Goal: Navigation & Orientation: Find specific page/section

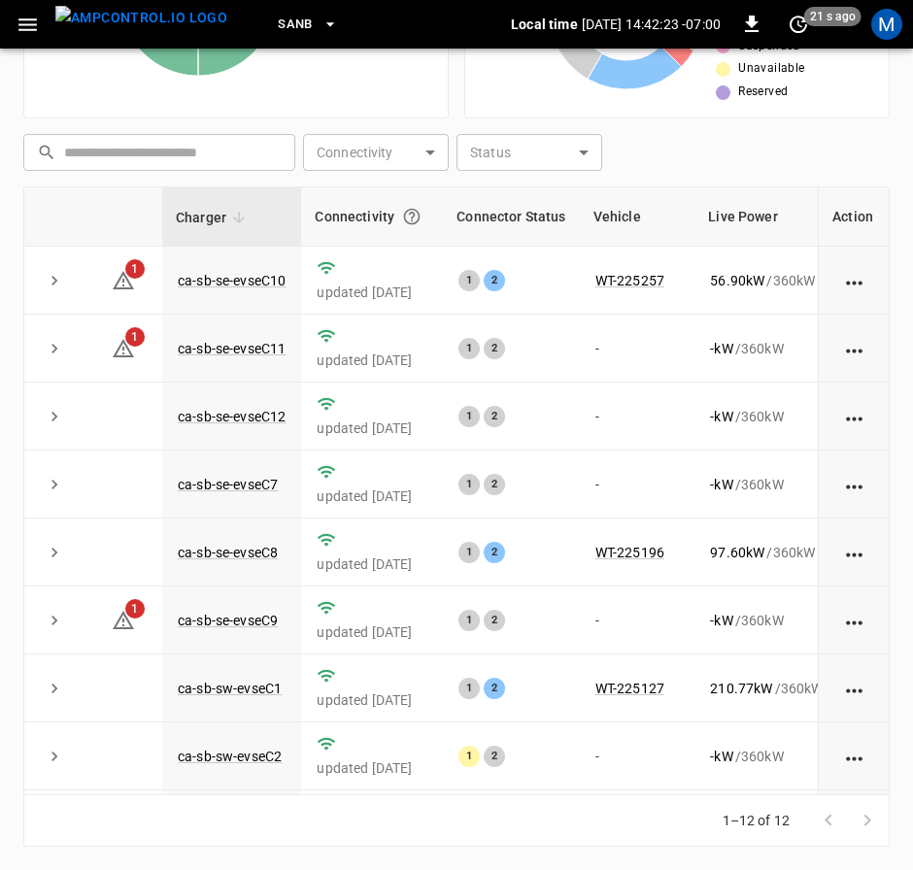
scroll to position [291, 0]
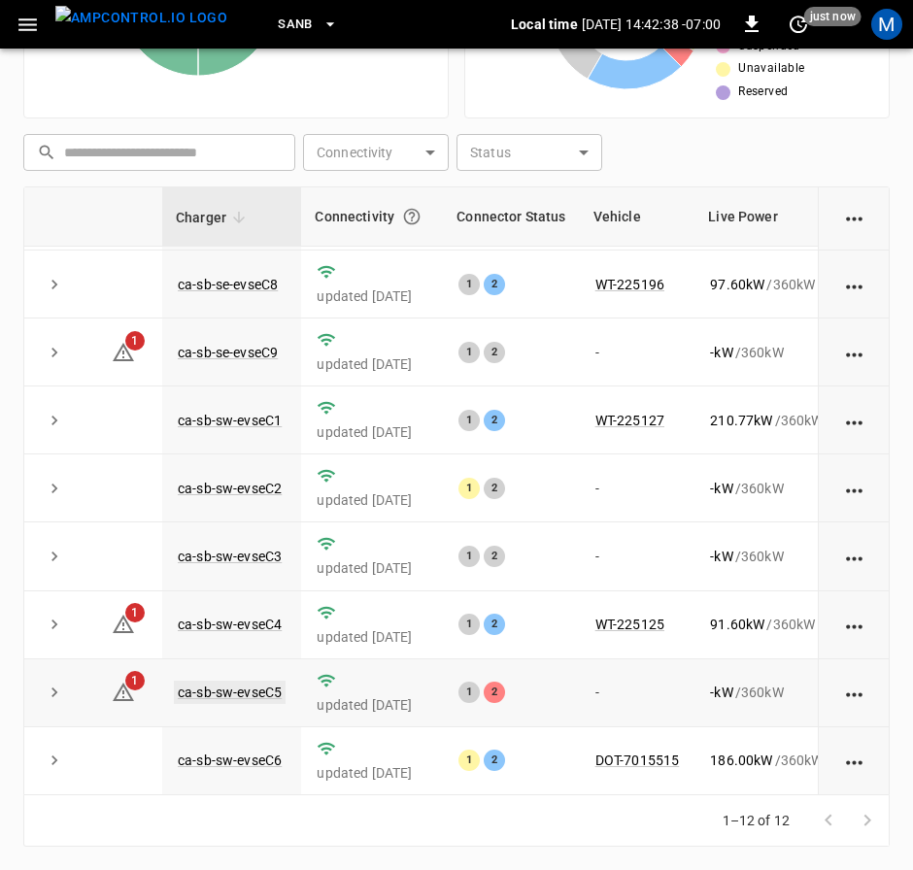
click at [247, 681] on link "ca-sb-sw-evseC5" at bounding box center [230, 692] width 112 height 23
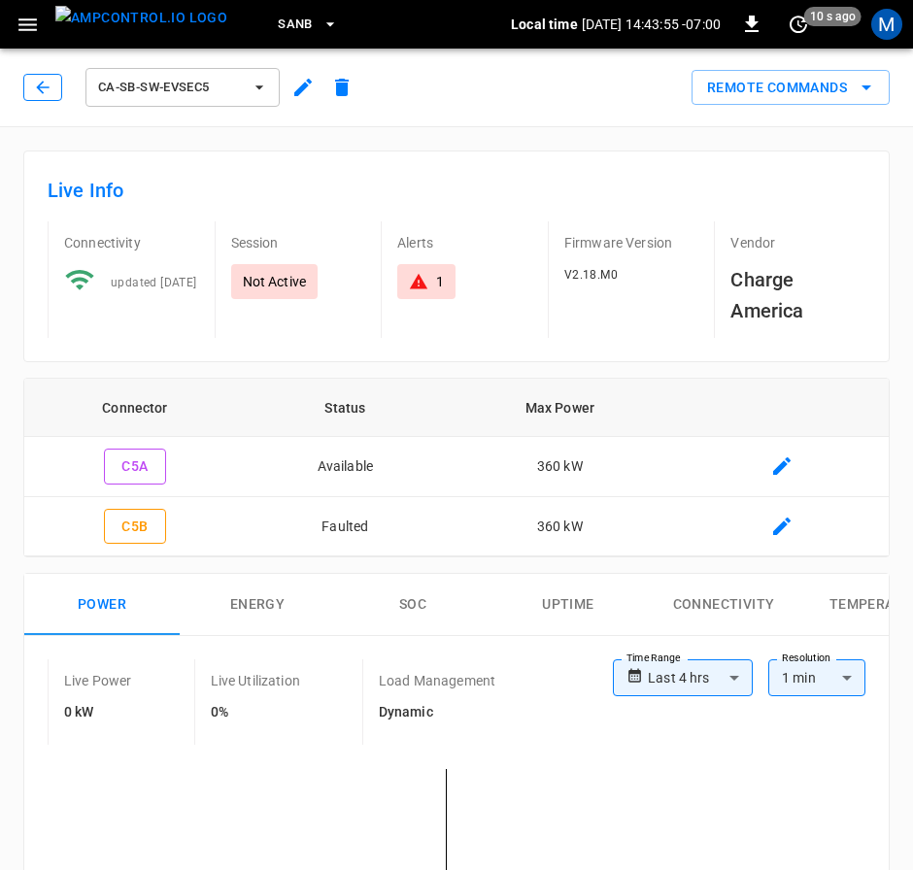
click at [47, 85] on icon "button" at bounding box center [42, 87] width 19 height 19
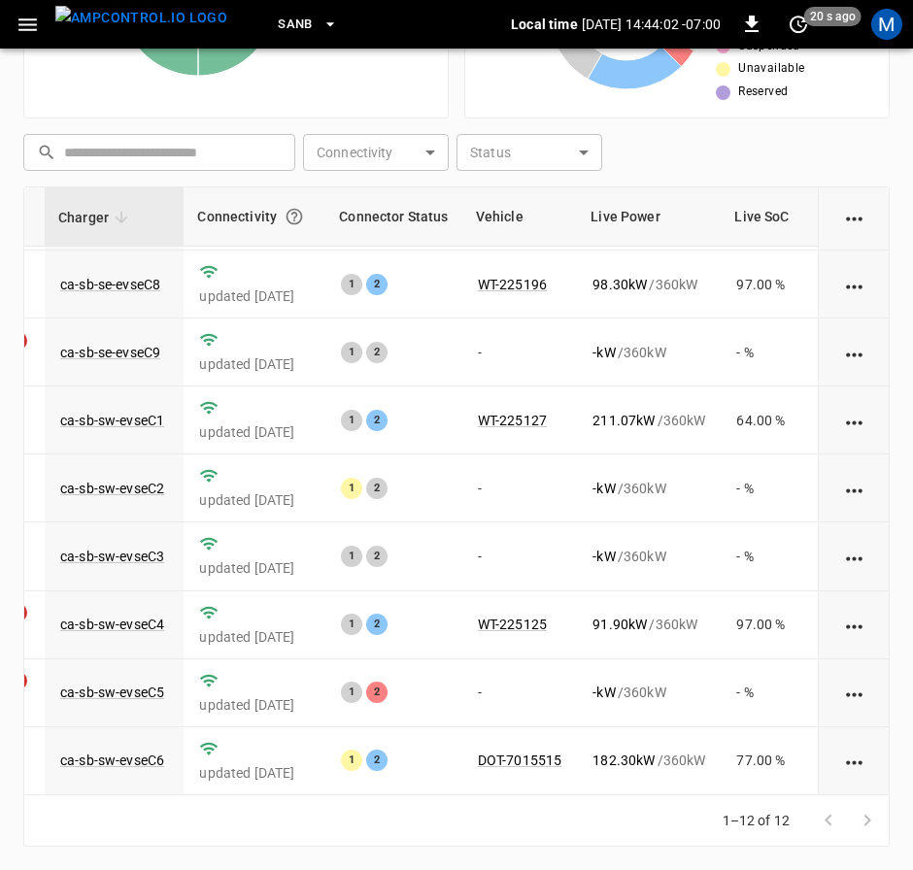
scroll to position [291, 160]
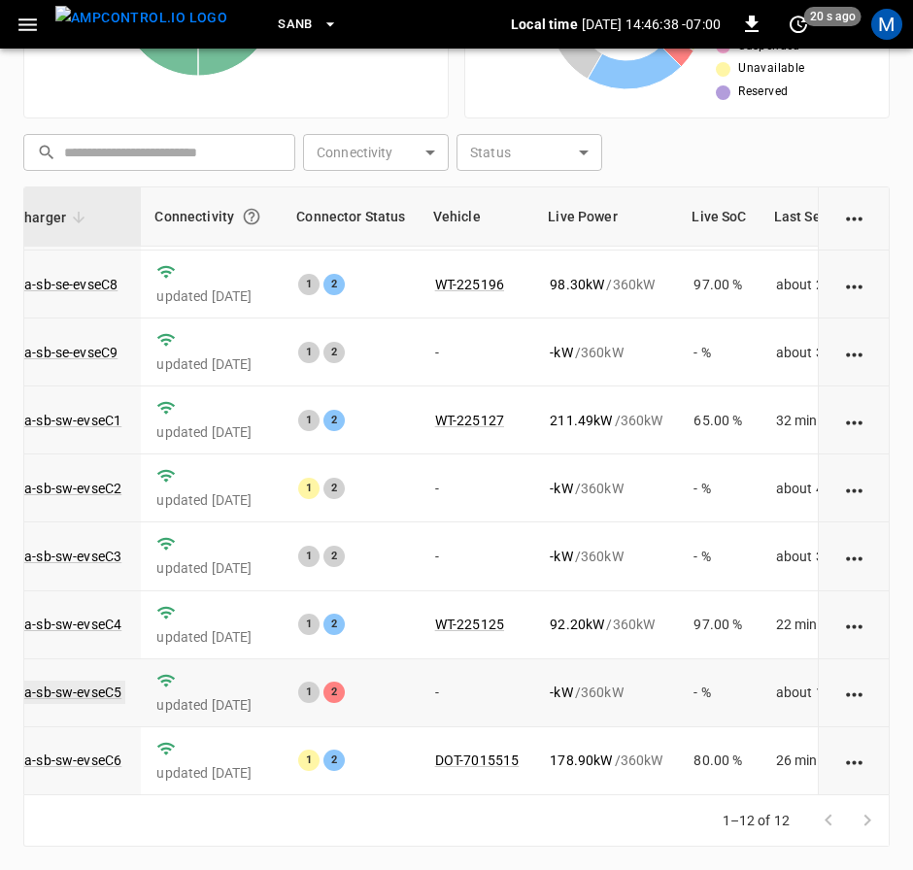
click at [89, 682] on link "ca-sb-sw-evseC5" at bounding box center [70, 692] width 112 height 23
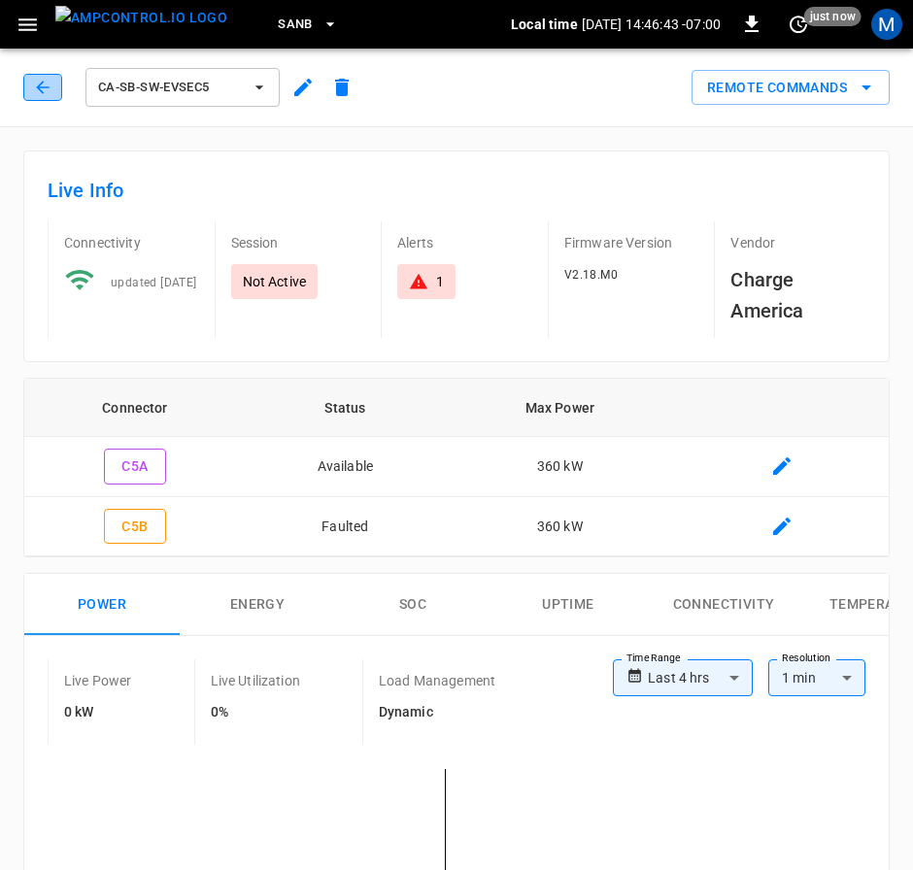
click at [34, 89] on icon "button" at bounding box center [42, 87] width 19 height 19
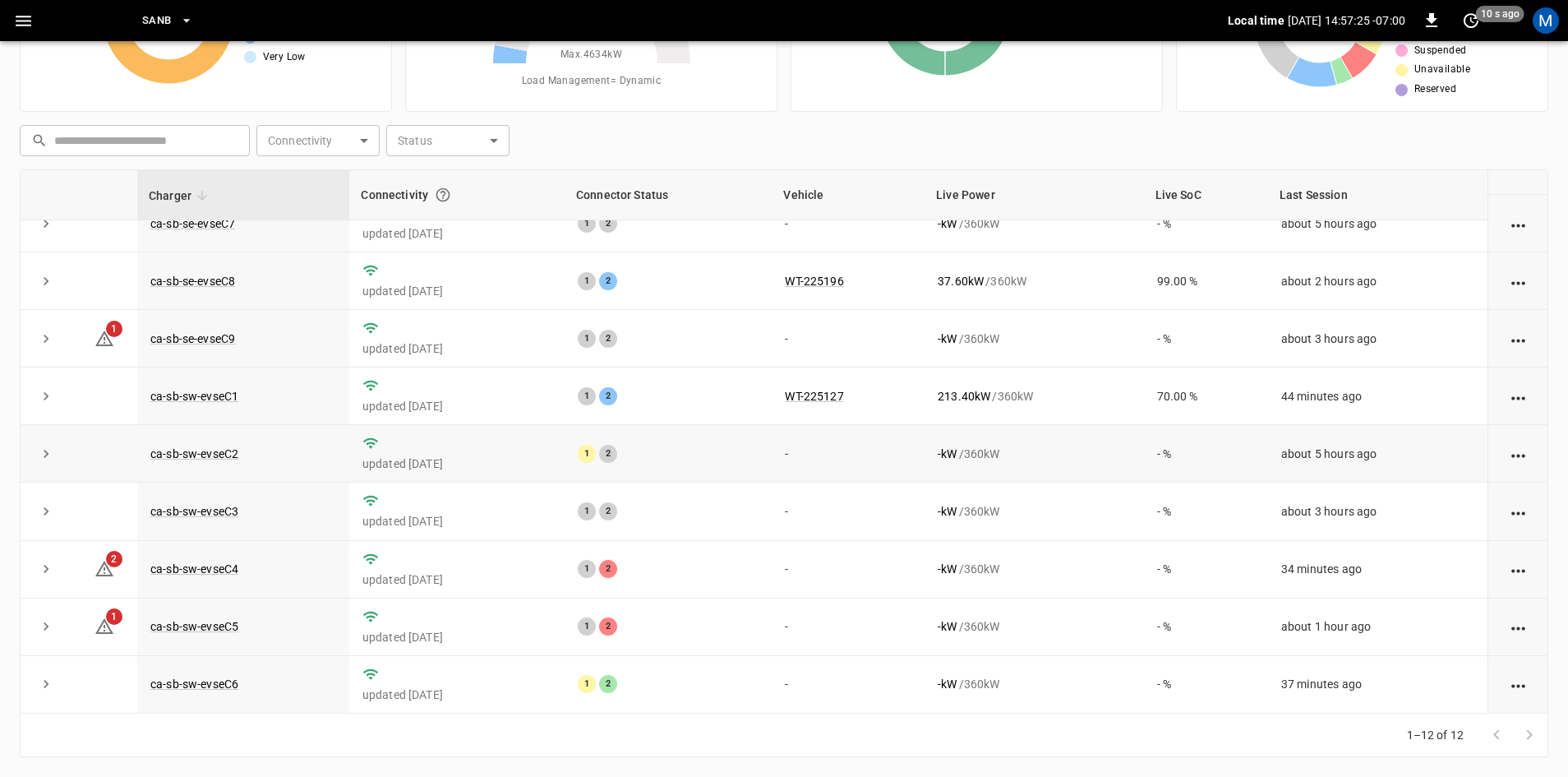
scroll to position [208, 0]
click at [238, 687] on link "ca-sb-sw-evseC6" at bounding box center [195, 683] width 95 height 19
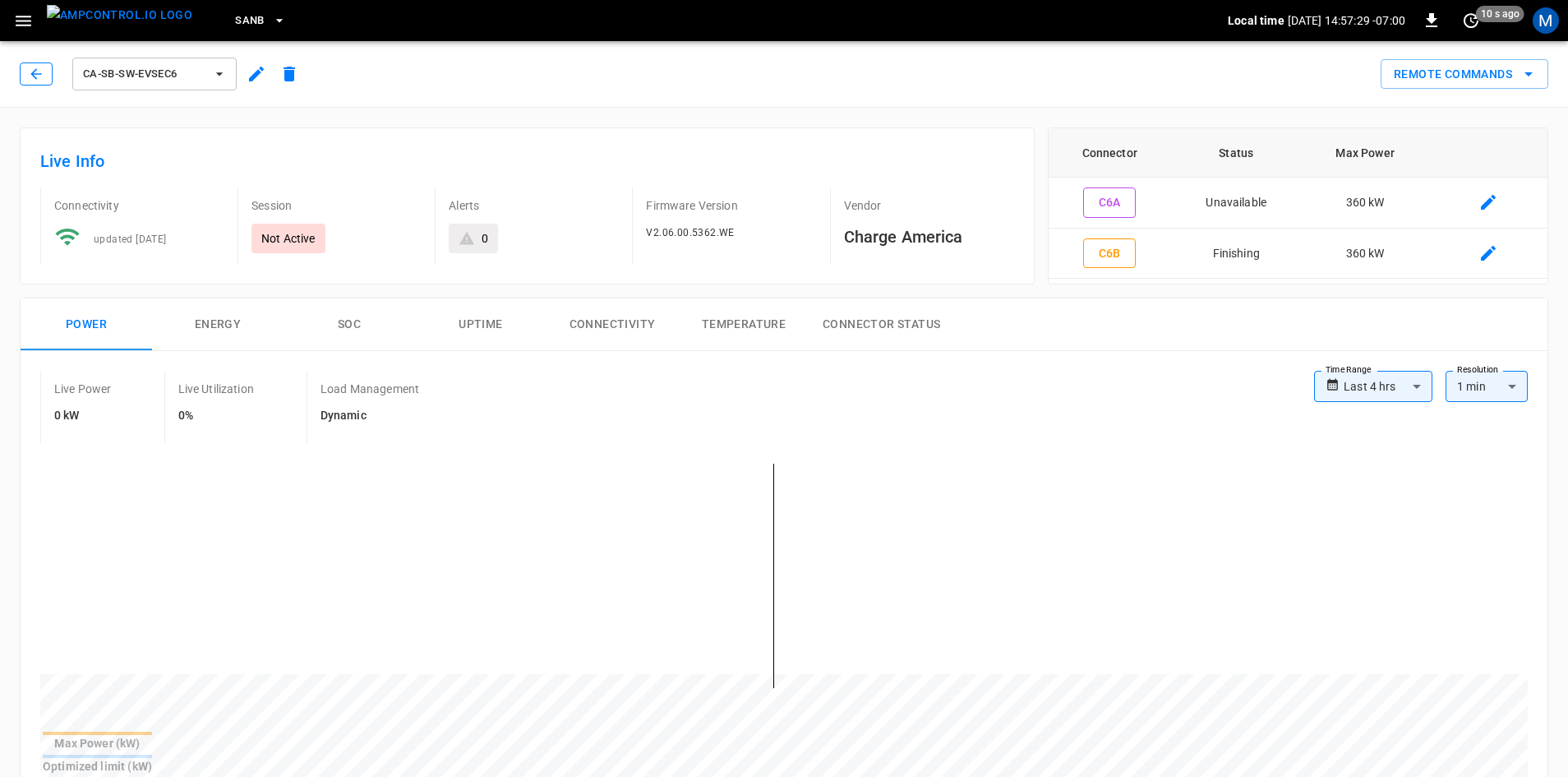
click at [28, 76] on icon "button" at bounding box center [36, 74] width 16 height 16
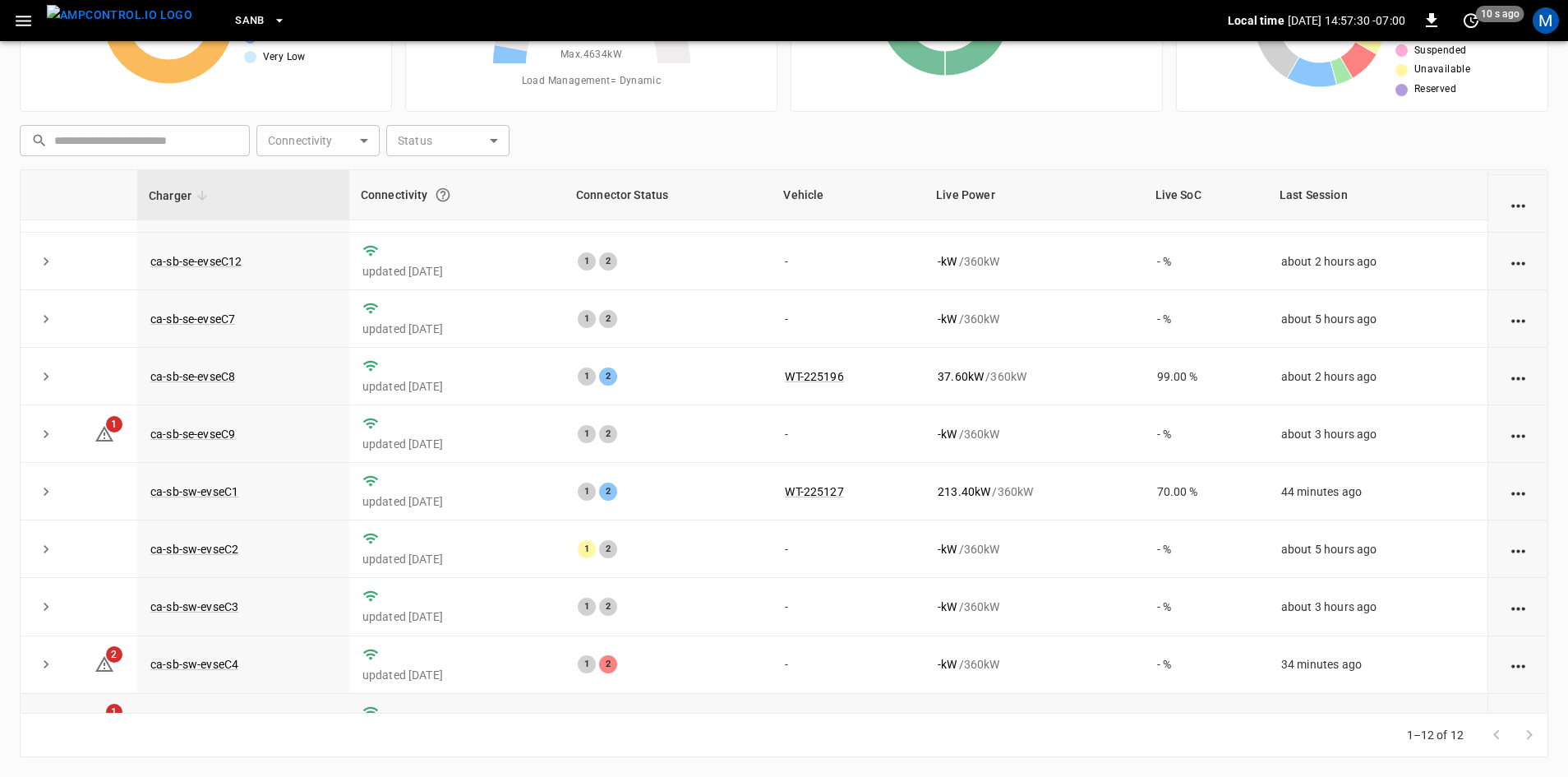
scroll to position [208, 0]
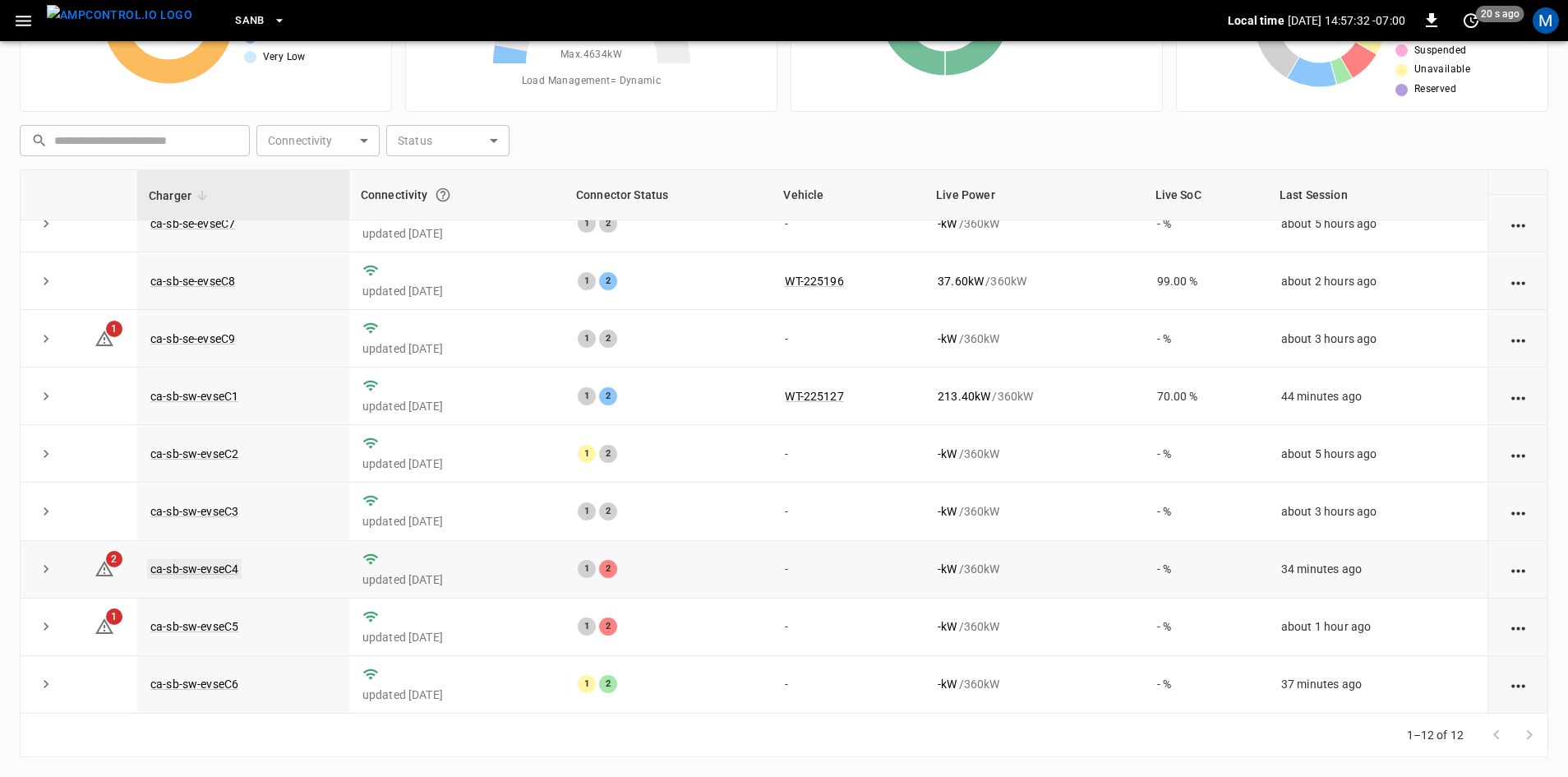
click at [196, 571] on link "ca-sb-sw-evseC4" at bounding box center [195, 568] width 95 height 19
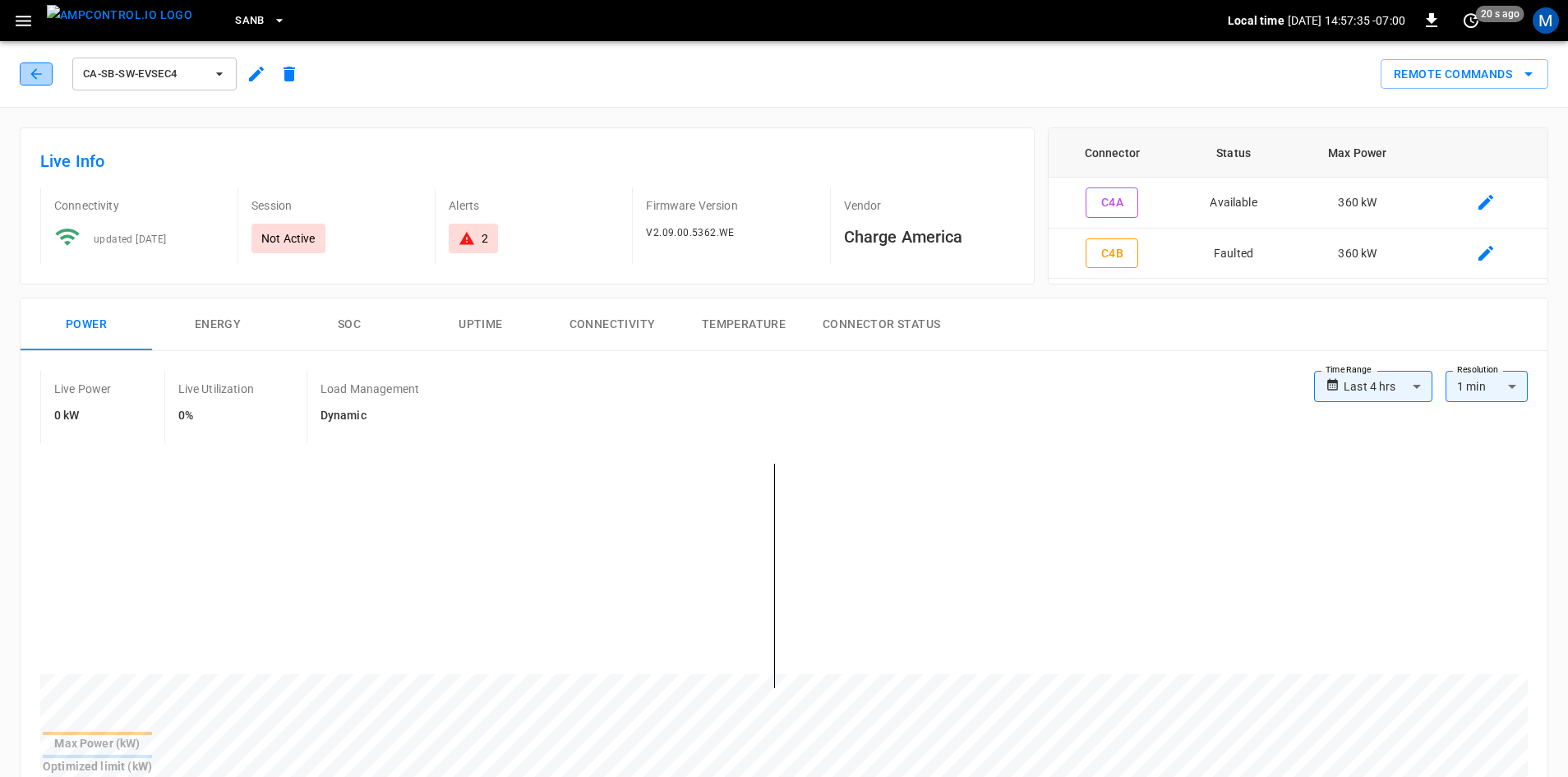
click at [25, 80] on button "button" at bounding box center [36, 74] width 33 height 23
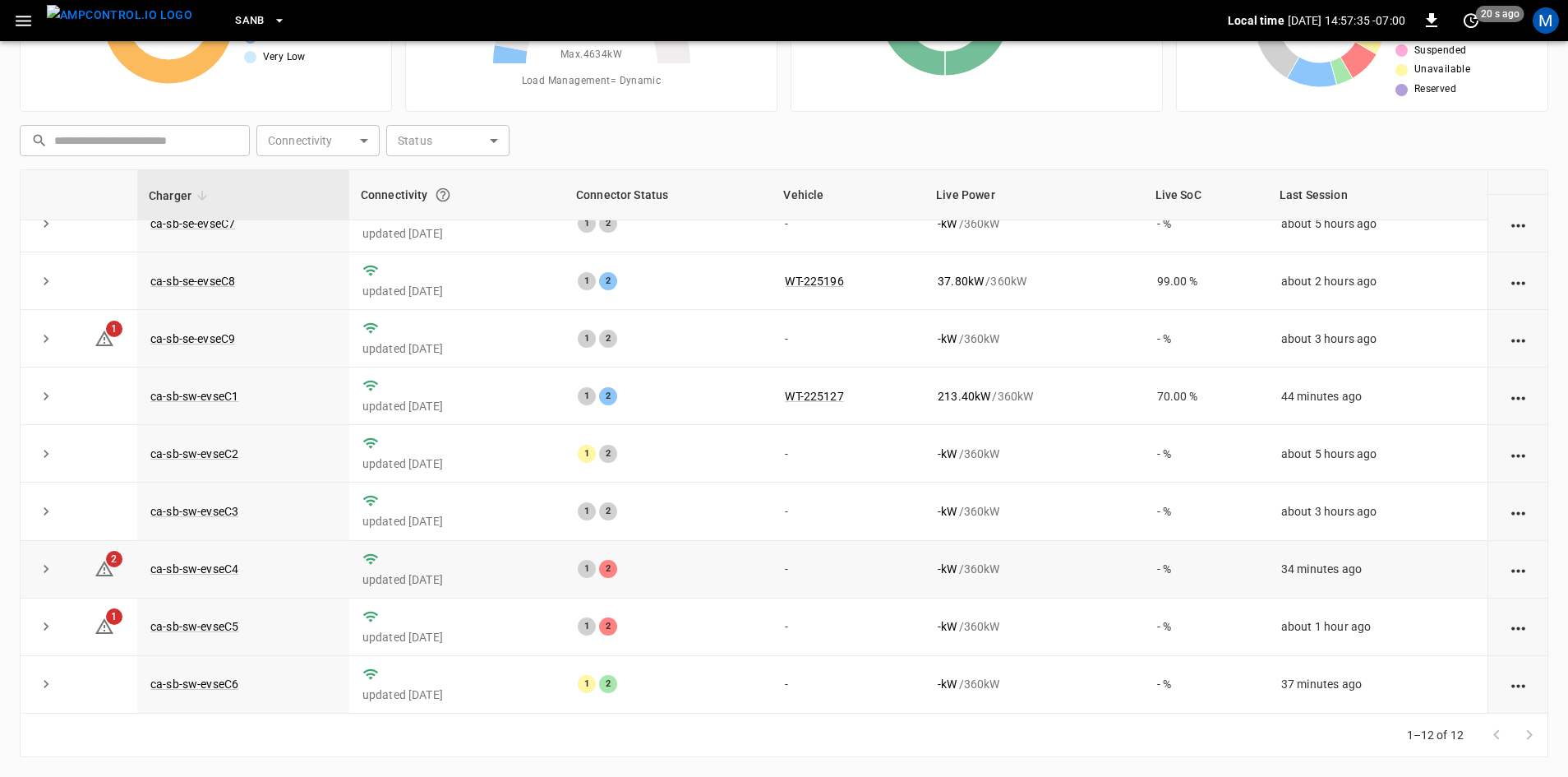
scroll to position [208, 0]
click at [222, 630] on link "ca-sb-sw-evseC5" at bounding box center [195, 625] width 95 height 19
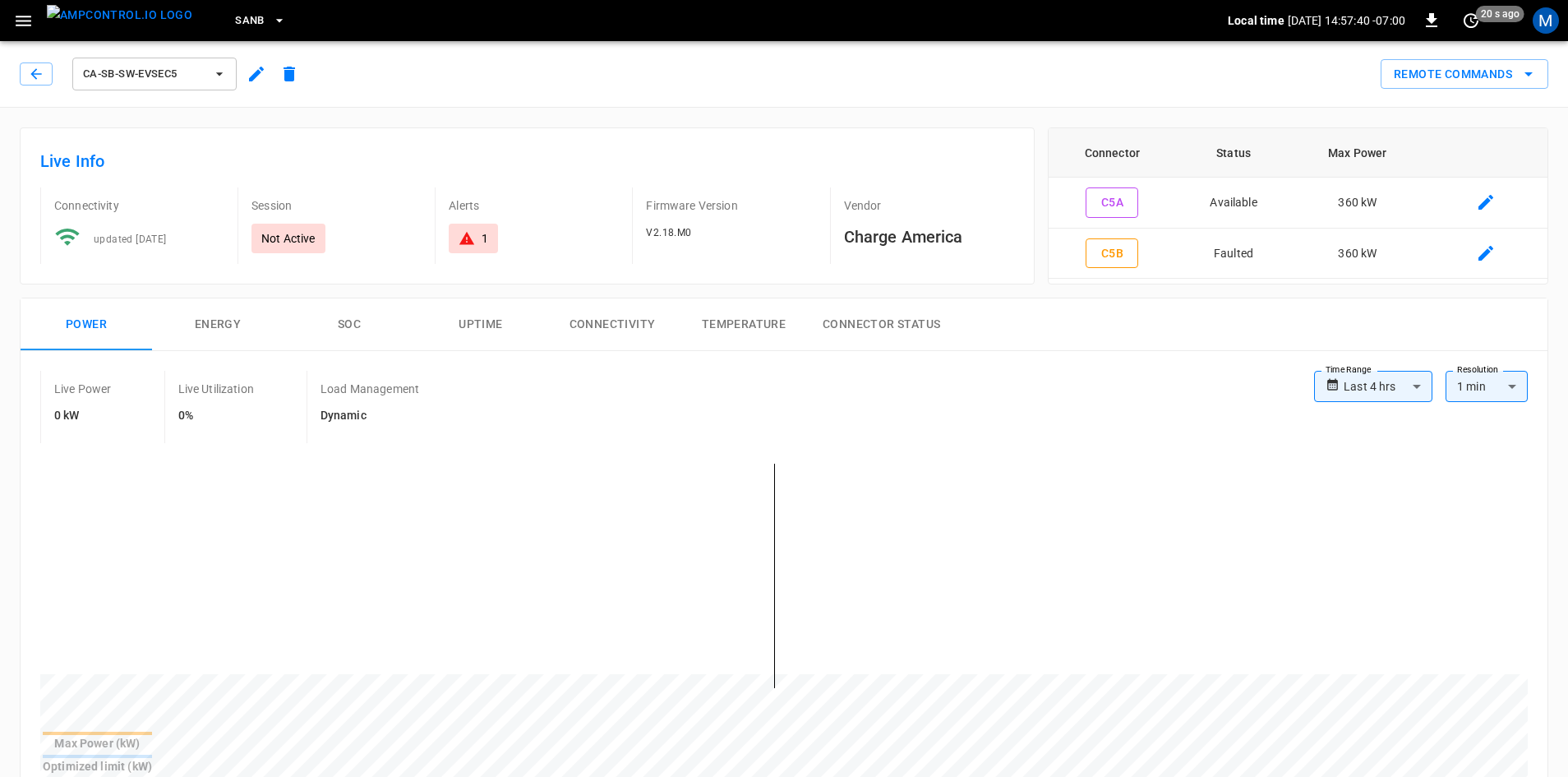
click at [29, 86] on div "ca-sb-sw-evseC5" at bounding box center [162, 74] width 286 height 40
click at [33, 84] on button "button" at bounding box center [36, 74] width 33 height 23
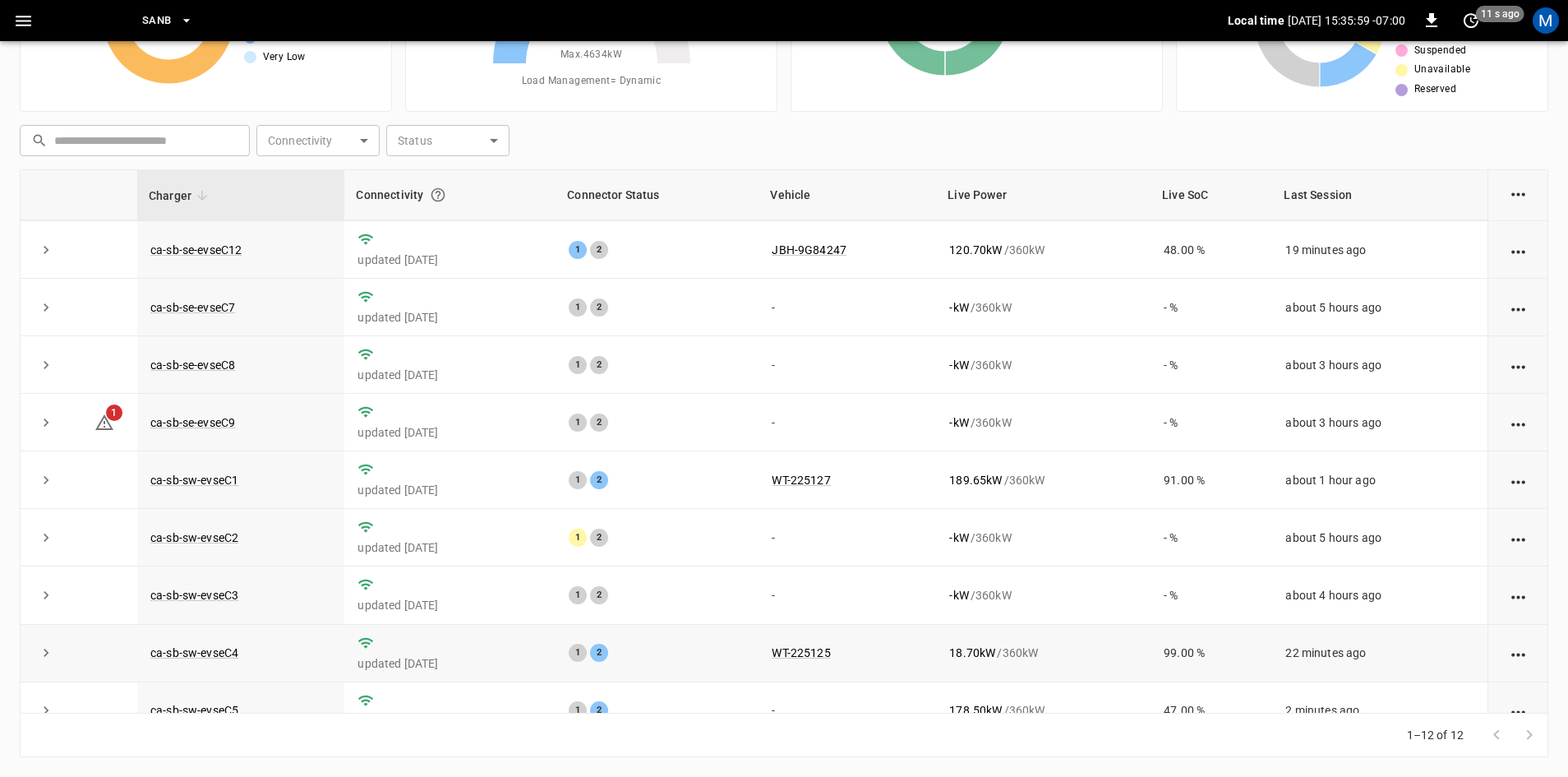
scroll to position [208, 0]
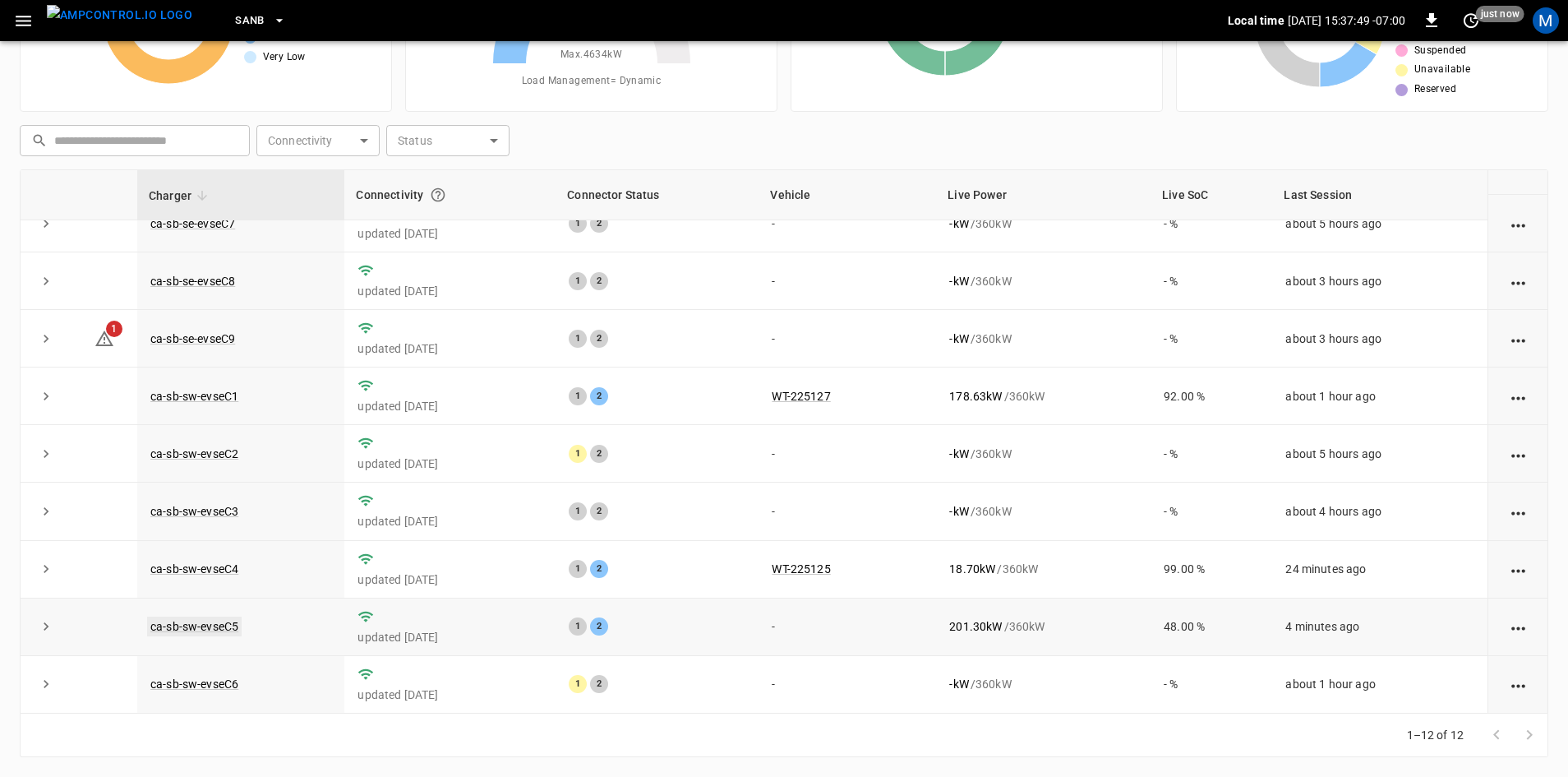
click at [157, 629] on link "ca-sb-sw-evseC5" at bounding box center [195, 625] width 95 height 19
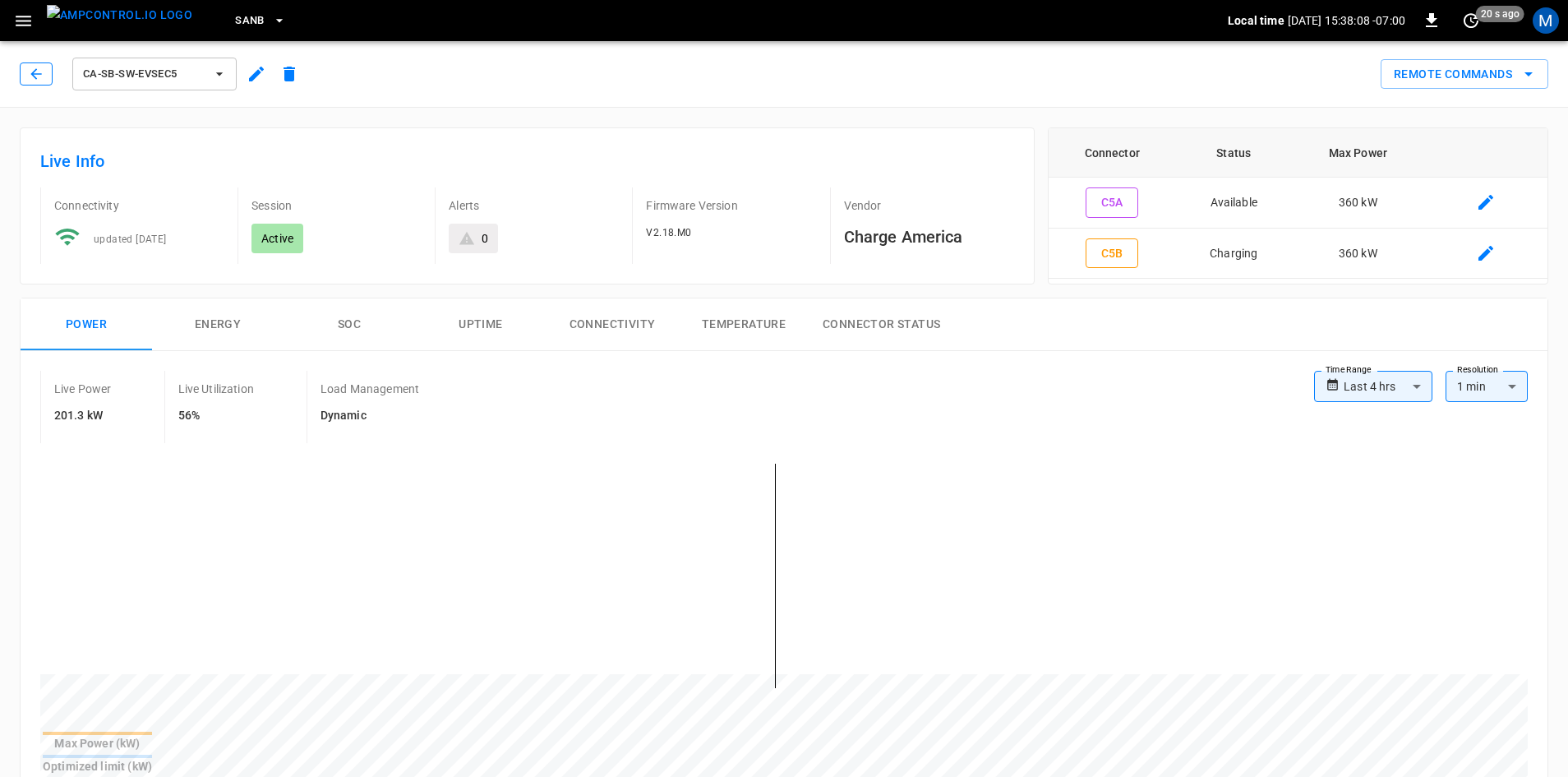
click at [24, 74] on button "button" at bounding box center [36, 74] width 33 height 23
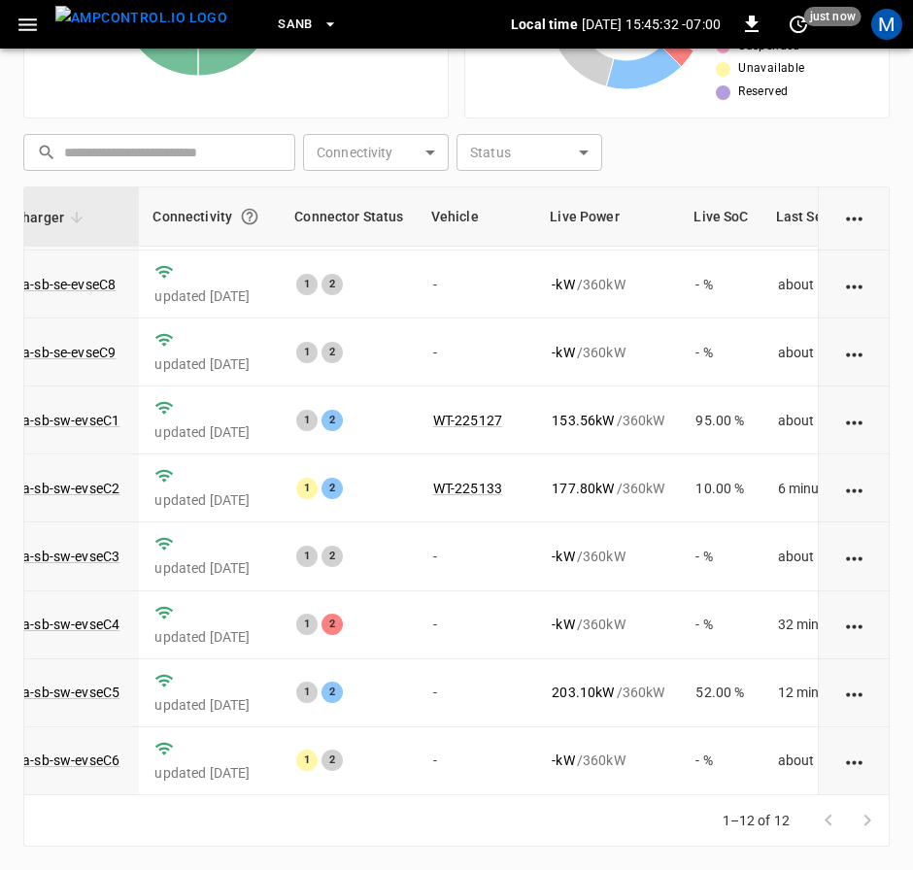
scroll to position [291, 158]
